Goal: Information Seeking & Learning: Check status

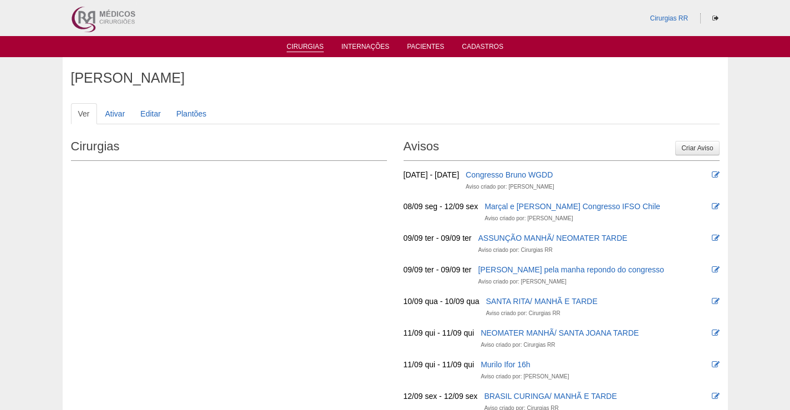
click at [307, 46] on link "Cirurgias" at bounding box center [305, 47] width 37 height 9
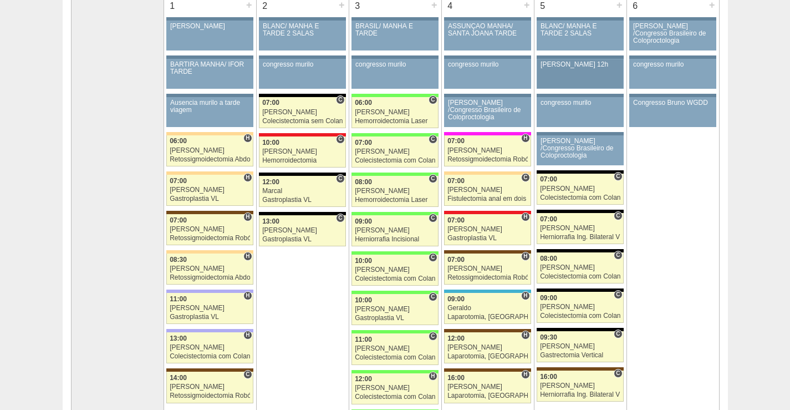
scroll to position [222, 0]
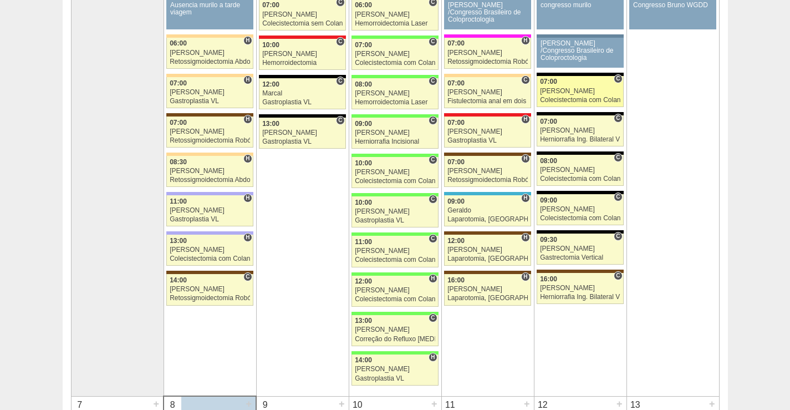
click at [599, 92] on div "[PERSON_NAME]" at bounding box center [580, 91] width 80 height 7
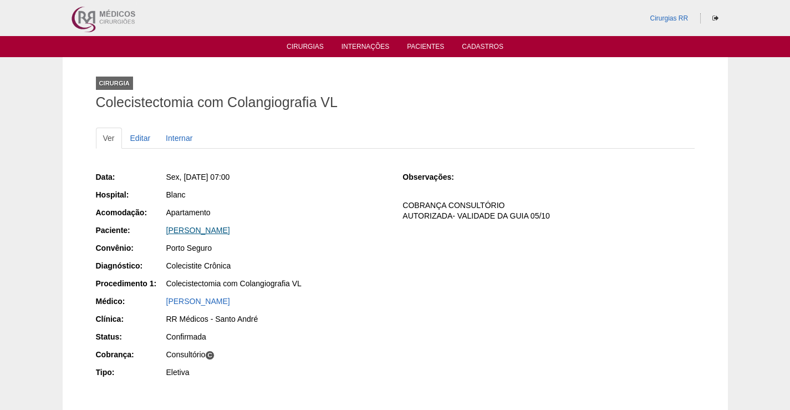
click at [230, 231] on link "KELLIANE SOUZA OKUZONO" at bounding box center [198, 230] width 64 height 9
drag, startPoint x: 293, startPoint y: 226, endPoint x: 306, endPoint y: 270, distance: 46.3
click at [148, 240] on div "Data: Sex, 05/09/2025 - 07:00 Hospital: Blanc Acomodação: Apartamento Paciente:…" at bounding box center [242, 275] width 292 height 217
click at [284, 225] on div "KELLIANE SOUZA OKUZONO" at bounding box center [276, 230] width 221 height 11
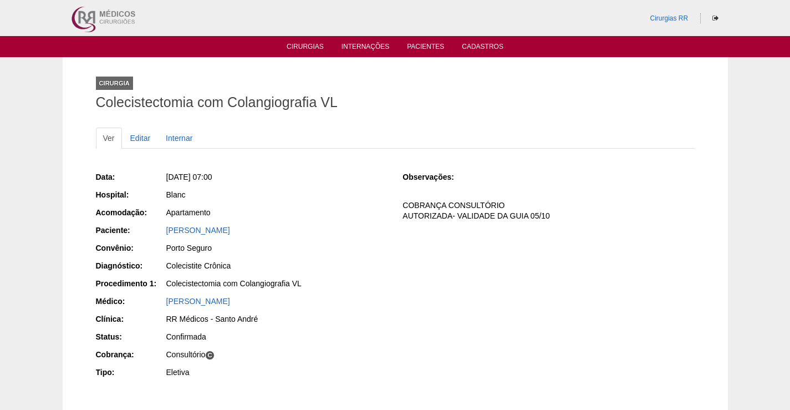
click at [280, 201] on div "Blanc" at bounding box center [276, 196] width 222 height 14
drag, startPoint x: 283, startPoint y: 227, endPoint x: 656, endPoint y: 265, distance: 375.1
click at [227, 235] on div "KELLIANE SOUZA OKUZONO" at bounding box center [276, 230] width 221 height 11
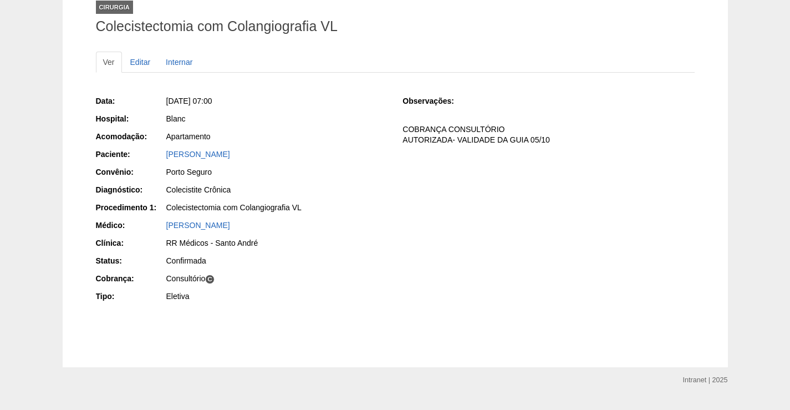
scroll to position [100, 0]
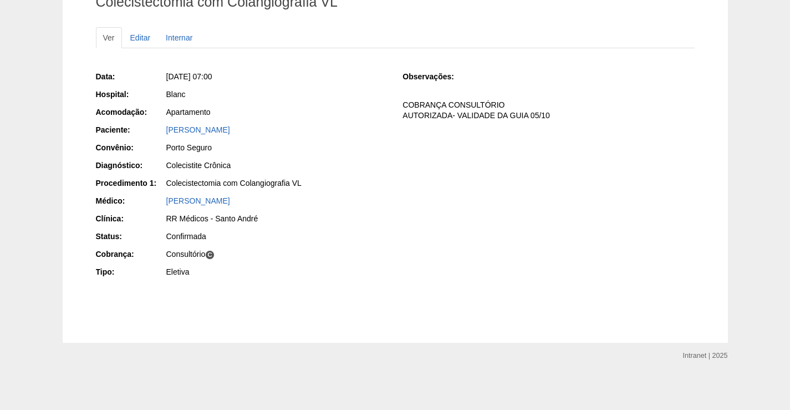
drag, startPoint x: 381, startPoint y: 171, endPoint x: 315, endPoint y: 154, distance: 68.3
click at [364, 165] on div "Colecistite Crônica" at bounding box center [276, 167] width 222 height 14
drag, startPoint x: 272, startPoint y: 127, endPoint x: 158, endPoint y: 135, distance: 113.9
click at [157, 134] on div "Paciente: KELLIANE SOUZA OKUZONO" at bounding box center [242, 131] width 292 height 14
copy div "Paciente: KELLIANE SOUZA OKUZONO"
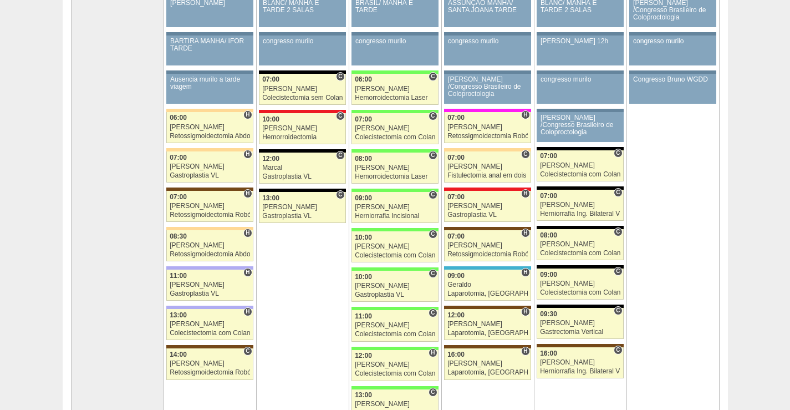
scroll to position [55, 0]
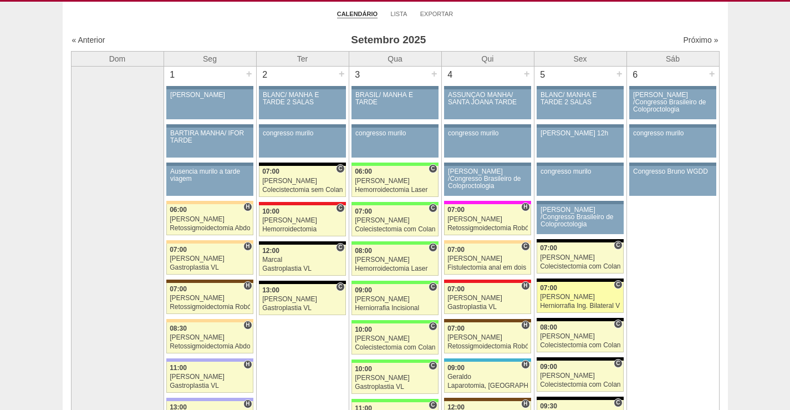
click at [593, 300] on link "88477 [PERSON_NAME] C 07:00 [PERSON_NAME] Herniorrafia Ing. Bilateral VL Hospit…" at bounding box center [580, 297] width 86 height 31
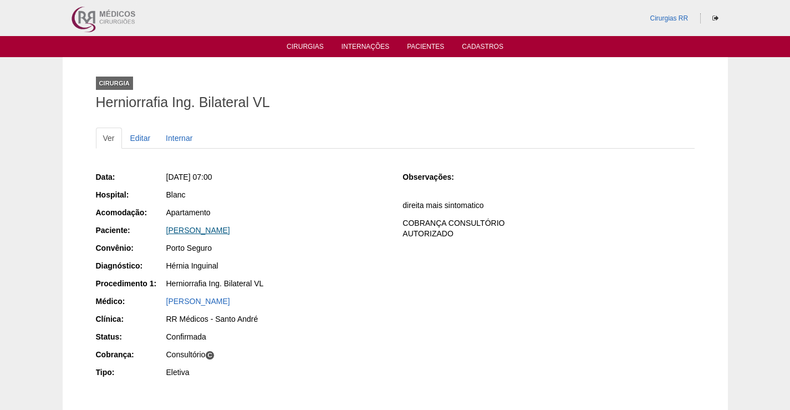
click at [230, 231] on link "CARLOS FERNANDO DE OLIVEIRA MORENA" at bounding box center [198, 230] width 64 height 9
drag, startPoint x: 350, startPoint y: 225, endPoint x: 175, endPoint y: 233, distance: 176.0
click at [175, 233] on div "[PERSON_NAME]" at bounding box center [276, 230] width 221 height 11
click at [348, 231] on div "[PERSON_NAME]" at bounding box center [276, 230] width 221 height 11
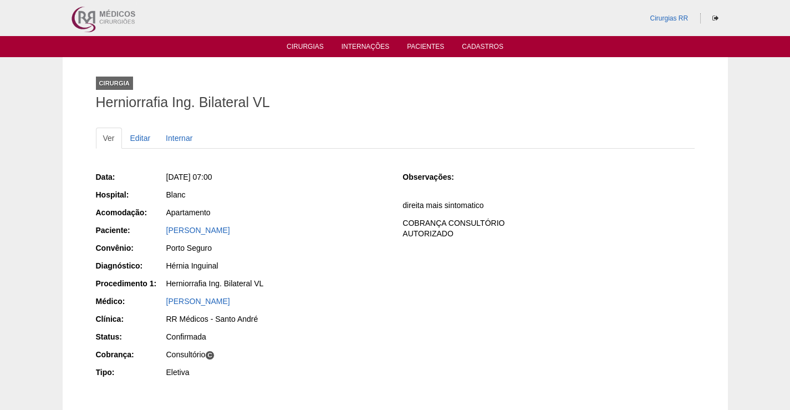
drag, startPoint x: 340, startPoint y: 232, endPoint x: 116, endPoint y: 232, distance: 223.4
click at [116, 230] on div "Paciente: [PERSON_NAME]" at bounding box center [242, 232] width 292 height 14
click at [356, 269] on div "Hérnia Inguinal" at bounding box center [276, 265] width 221 height 11
drag, startPoint x: 344, startPoint y: 227, endPoint x: 198, endPoint y: 233, distance: 145.4
click at [194, 230] on div "CARLOS FERNANDO DE OLIVEIRA MORENA" at bounding box center [276, 230] width 221 height 11
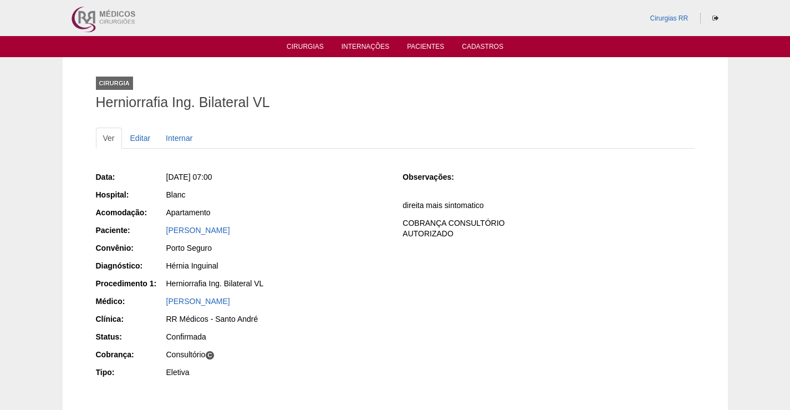
click at [415, 335] on div "Data: Sex, 05/09/2025 - 07:00 Hospital: Blanc Acomodação: Apartamento Paciente:…" at bounding box center [395, 275] width 599 height 217
drag, startPoint x: 341, startPoint y: 232, endPoint x: 155, endPoint y: 228, distance: 186.3
click at [155, 228] on div "Paciente: CARLOS FERNANDO DE OLIVEIRA MORENA" at bounding box center [242, 232] width 292 height 14
copy div "Paciente: CARLOS FERNANDO DE OLIVEIRA MORENA"
drag, startPoint x: 301, startPoint y: 176, endPoint x: 323, endPoint y: 236, distance: 63.3
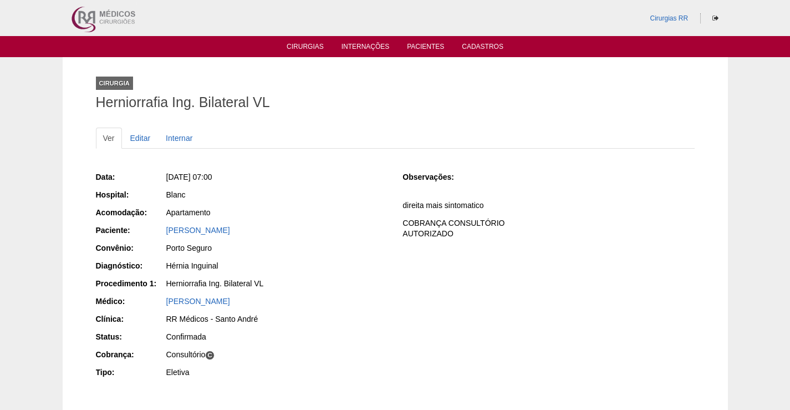
click at [301, 177] on div "Sex, 05/09/2025 - 07:00" at bounding box center [276, 176] width 221 height 11
drag, startPoint x: 350, startPoint y: 227, endPoint x: 168, endPoint y: 235, distance: 182.0
click at [162, 231] on div "Paciente: CARLOS FERNANDO DE OLIVEIRA MORENA" at bounding box center [242, 232] width 292 height 14
copy div "Paciente: CARLOS FERNANDO DE OLIVEIRA MORENA"
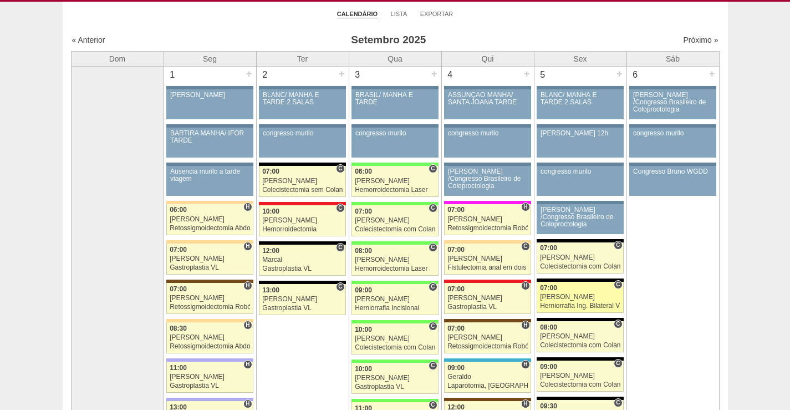
scroll to position [55, 0]
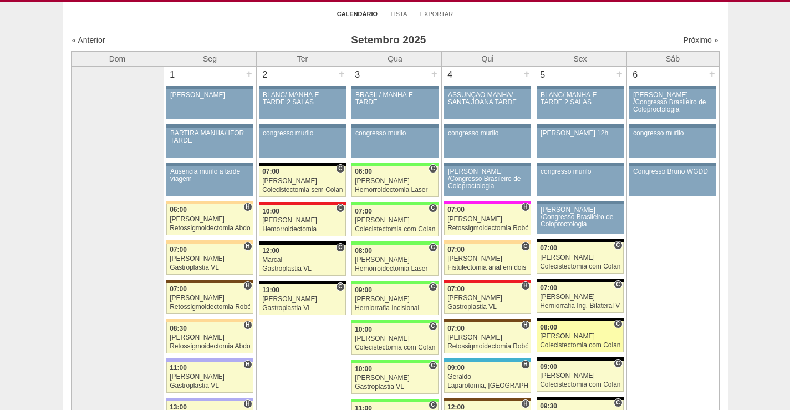
click at [589, 339] on div "[PERSON_NAME]" at bounding box center [580, 336] width 80 height 7
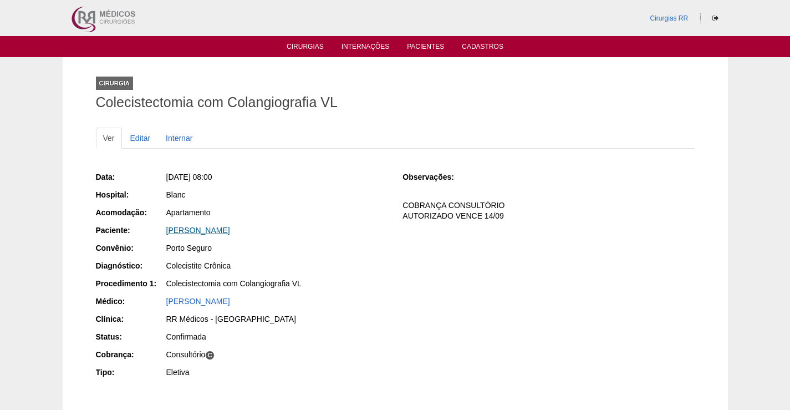
click at [230, 231] on link "[PERSON_NAME]" at bounding box center [198, 230] width 64 height 9
drag, startPoint x: 292, startPoint y: 226, endPoint x: 261, endPoint y: 246, distance: 37.2
click at [151, 226] on div "Paciente: VICTORIA MUNIZ FERNANDES" at bounding box center [242, 232] width 292 height 14
copy div "Paciente: VICTORIA MUNIZ FERNANDES"
click at [228, 228] on link "VICTORIA MUNIZ FERNANDES" at bounding box center [198, 230] width 64 height 9
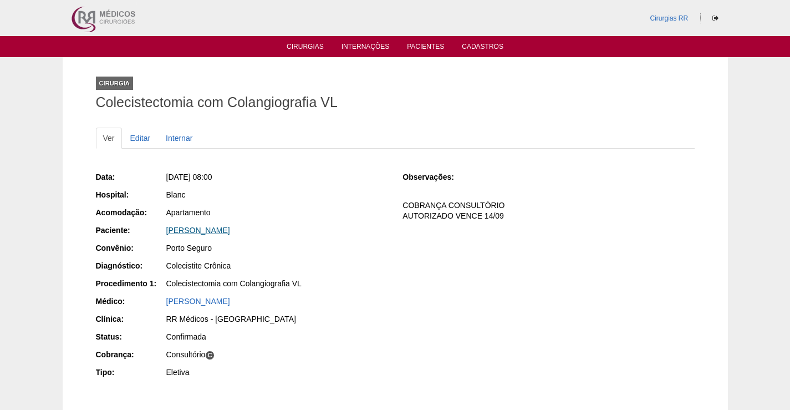
click at [228, 228] on link "VICTORIA MUNIZ FERNANDES" at bounding box center [198, 230] width 64 height 9
drag, startPoint x: 334, startPoint y: 223, endPoint x: 418, endPoint y: 251, distance: 88.7
click at [184, 240] on div "Data: Sex, 05/09/2025 - 08:00 Hospital: Blanc Acomodação: Apartamento Paciente:…" at bounding box center [242, 275] width 292 height 217
drag, startPoint x: 327, startPoint y: 219, endPoint x: 798, endPoint y: 260, distance: 473.1
click at [333, 220] on div "Apartamento" at bounding box center [276, 214] width 222 height 14
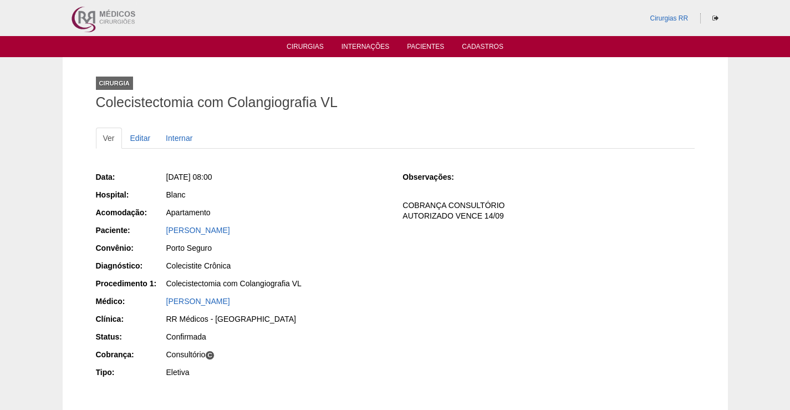
drag, startPoint x: 297, startPoint y: 230, endPoint x: 119, endPoint y: 240, distance: 178.8
click at [119, 235] on div "Paciente: VICTORIA MUNIZ FERNANDES" at bounding box center [242, 232] width 292 height 14
drag, startPoint x: 325, startPoint y: 203, endPoint x: 302, endPoint y: 225, distance: 32.2
click at [324, 209] on div "Data: Sex, 05/09/2025 - 08:00 Hospital: Blanc Acomodação: Apartamento Paciente:…" at bounding box center [242, 275] width 292 height 217
drag, startPoint x: 288, startPoint y: 230, endPoint x: 154, endPoint y: 238, distance: 134.4
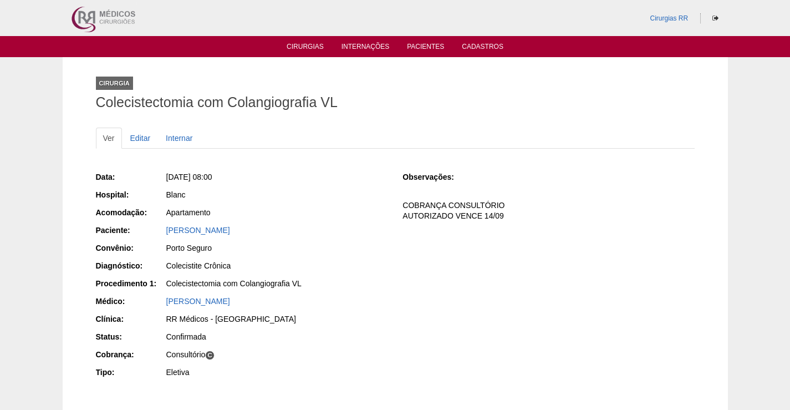
click at [154, 238] on div "Paciente: VICTORIA MUNIZ FERNANDES" at bounding box center [242, 232] width 292 height 14
copy link "VICTORIA MUNIZ FERNANDES"
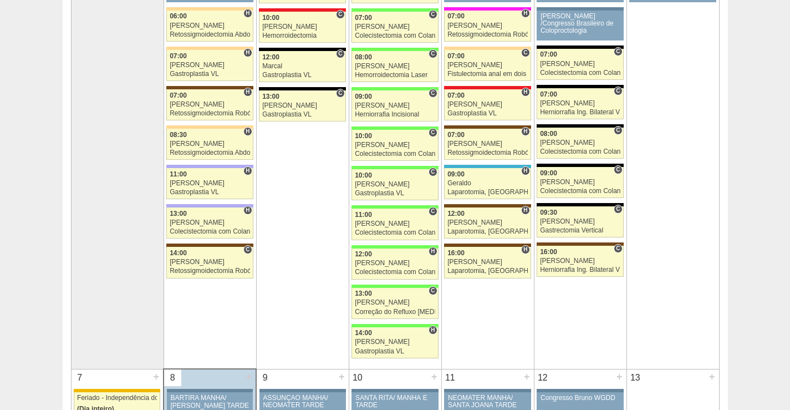
scroll to position [333, 0]
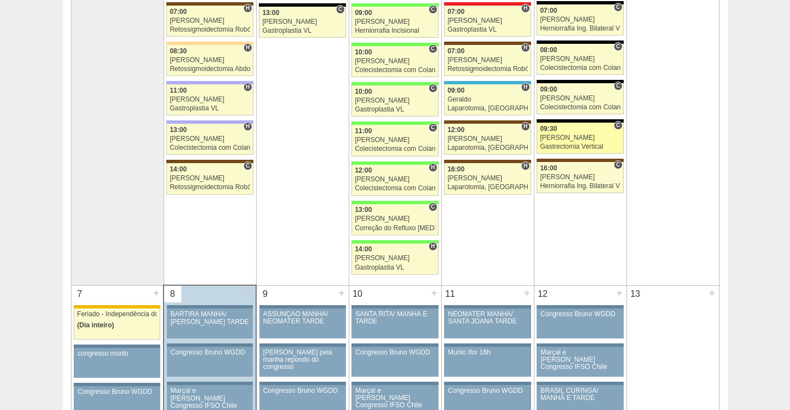
click at [572, 133] on link "88414 Nathan C 09:30 Nathan Gastrectomia Vertical Hospital Blanc RR Médicos - S…" at bounding box center [580, 138] width 86 height 31
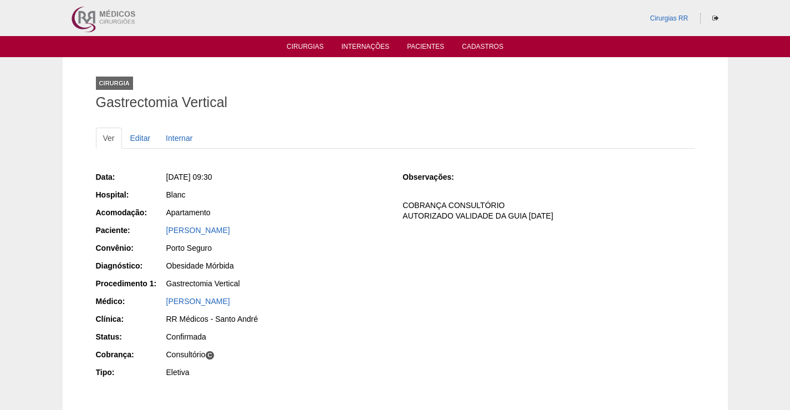
drag, startPoint x: 304, startPoint y: 231, endPoint x: 161, endPoint y: 232, distance: 143.6
click at [161, 232] on div "Paciente: [PERSON_NAME]" at bounding box center [242, 232] width 292 height 14
copy div "Paciente: [PERSON_NAME]"
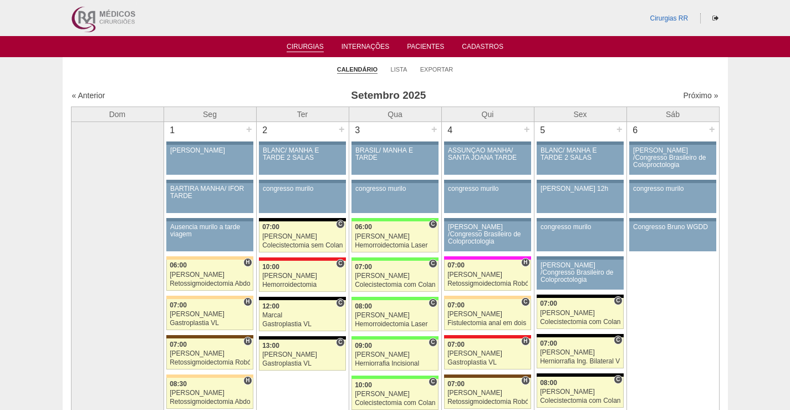
scroll to position [333, 0]
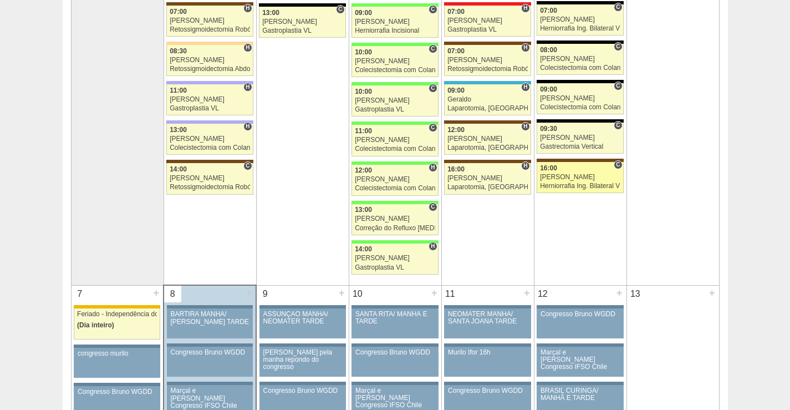
click at [588, 179] on div "[PERSON_NAME]" at bounding box center [580, 177] width 80 height 7
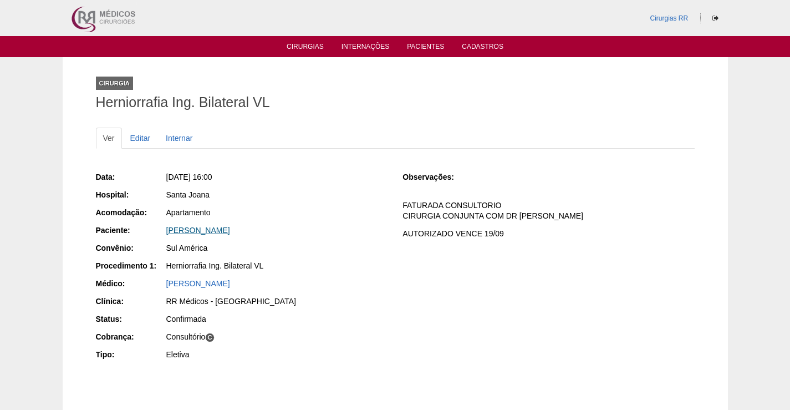
click at [230, 231] on link "CAMILLA CUSTODIO DE SOUZA" at bounding box center [198, 230] width 64 height 9
drag, startPoint x: 292, startPoint y: 232, endPoint x: 160, endPoint y: 235, distance: 132.5
click at [146, 225] on div "Paciente: [PERSON_NAME]" at bounding box center [242, 232] width 292 height 14
copy div "Paciente: [PERSON_NAME]"
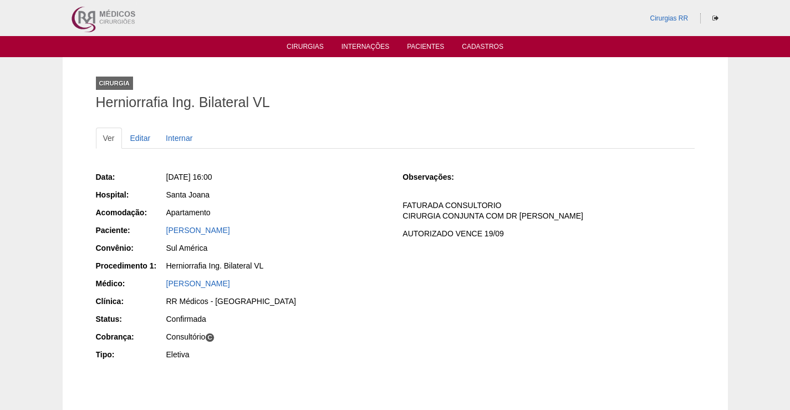
drag, startPoint x: 272, startPoint y: 176, endPoint x: 302, endPoint y: 208, distance: 43.5
click at [274, 176] on div "[DATE] 16:00" at bounding box center [276, 176] width 221 height 11
drag, startPoint x: 267, startPoint y: 232, endPoint x: 163, endPoint y: 237, distance: 104.3
click at [163, 237] on div "Paciente: [PERSON_NAME]" at bounding box center [242, 232] width 292 height 14
copy link "[PERSON_NAME]"
